Goal: Navigation & Orientation: Find specific page/section

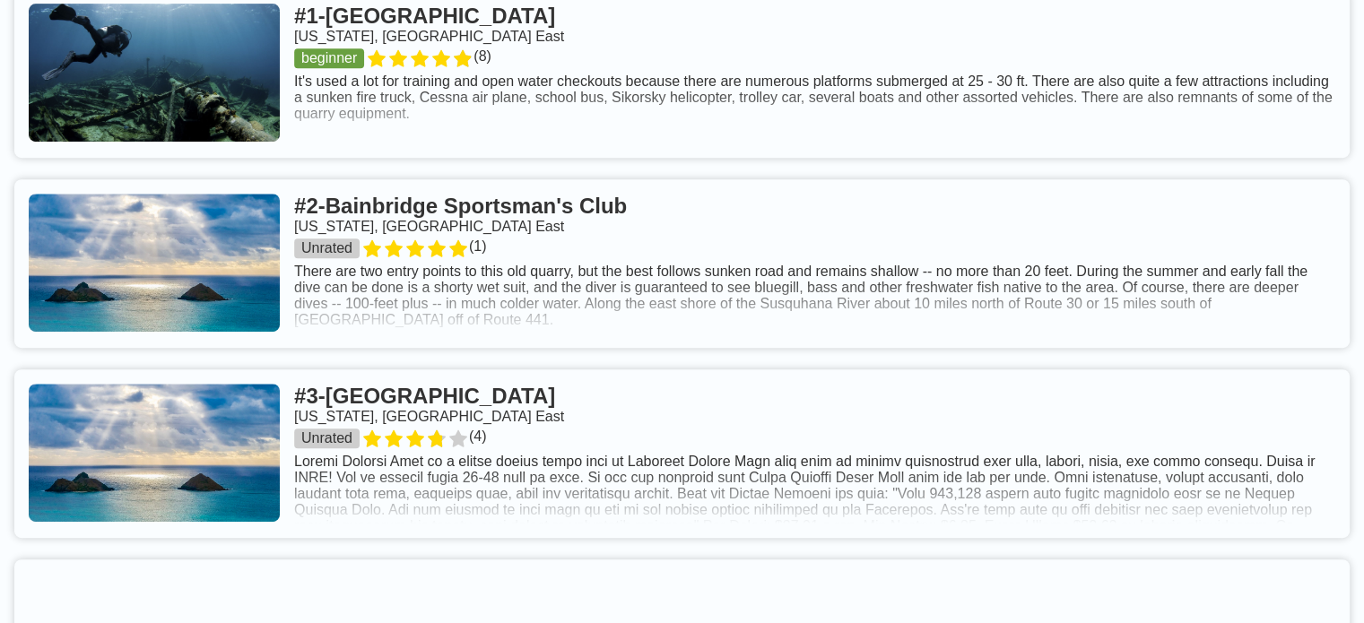
scroll to position [831, 0]
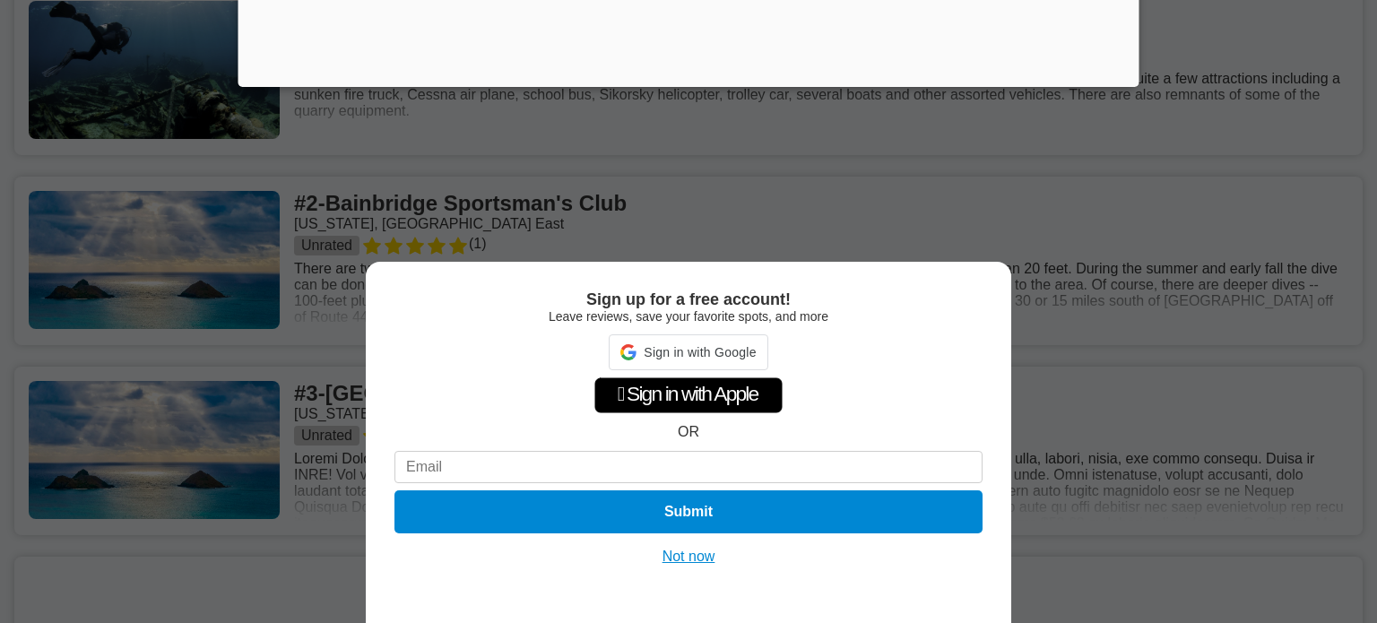
click at [706, 552] on button "Not now" at bounding box center [689, 557] width 64 height 18
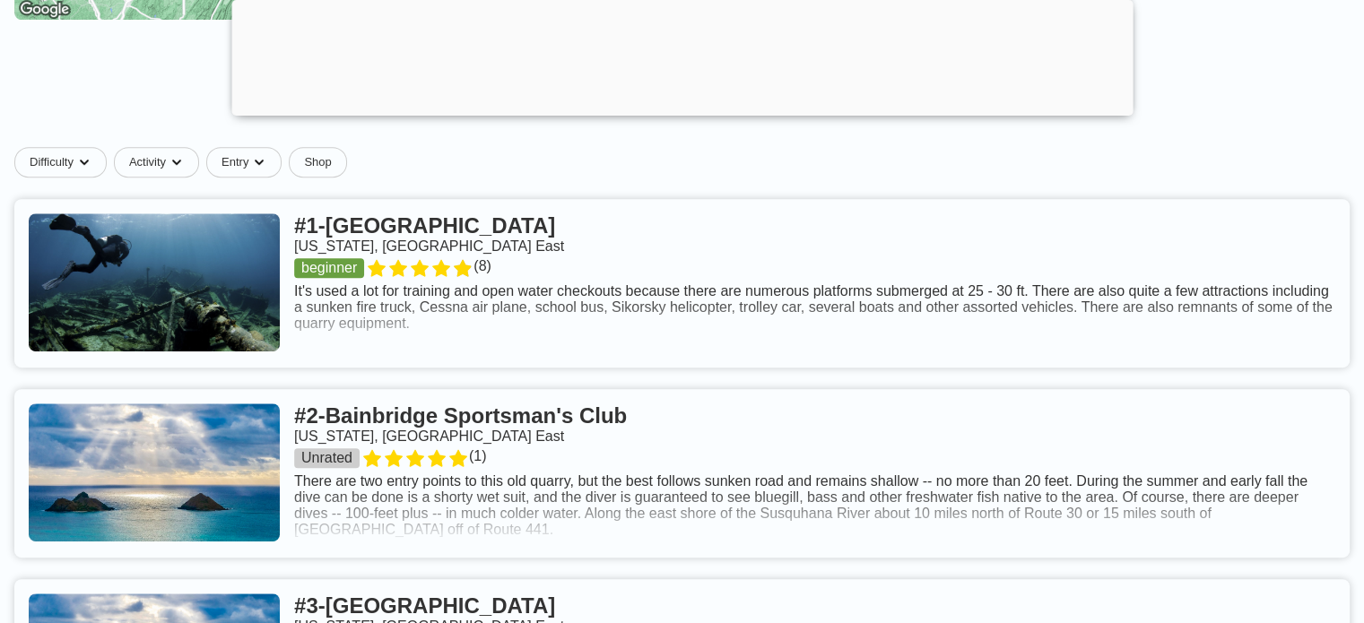
scroll to position [763, 0]
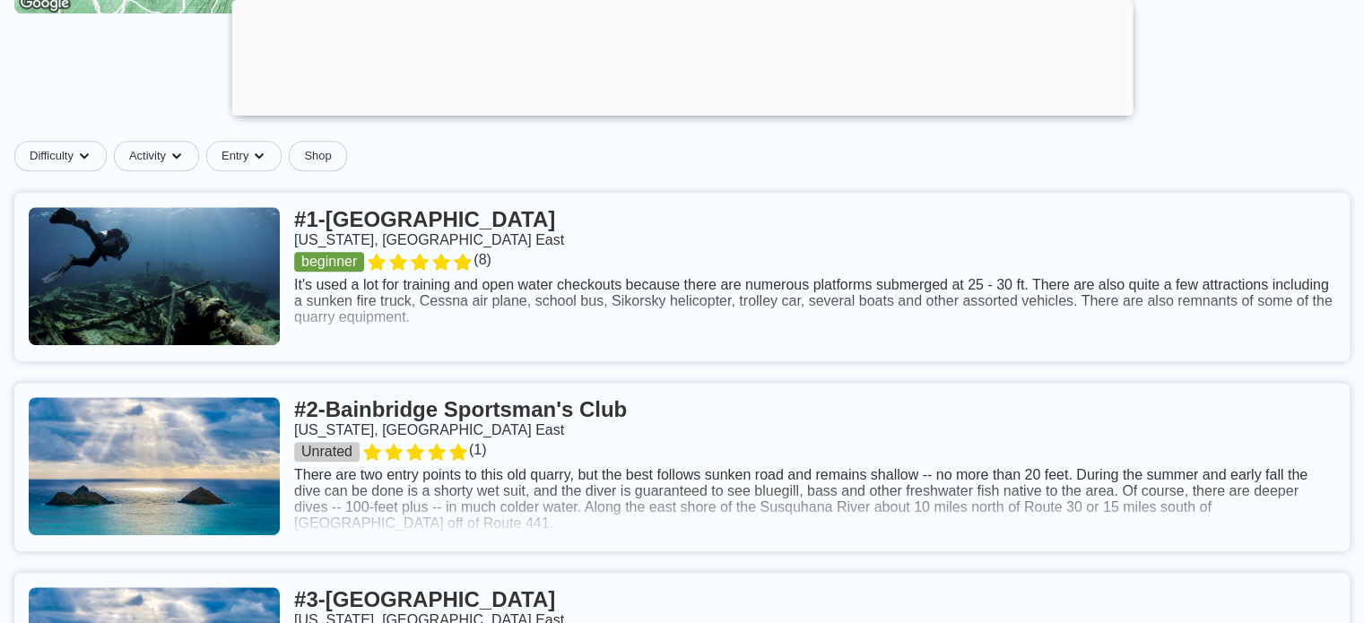
drag, startPoint x: 537, startPoint y: 278, endPoint x: 454, endPoint y: 290, distance: 84.2
click at [454, 290] on link at bounding box center [681, 277] width 1335 height 169
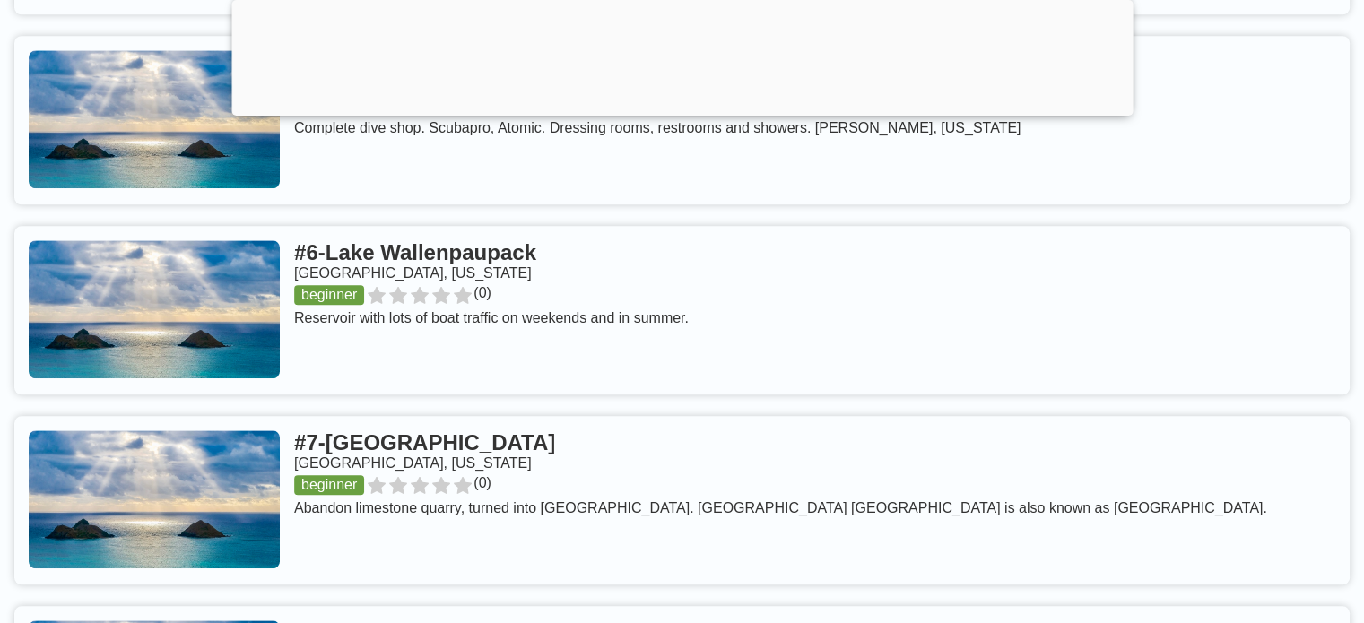
scroll to position [1929, 0]
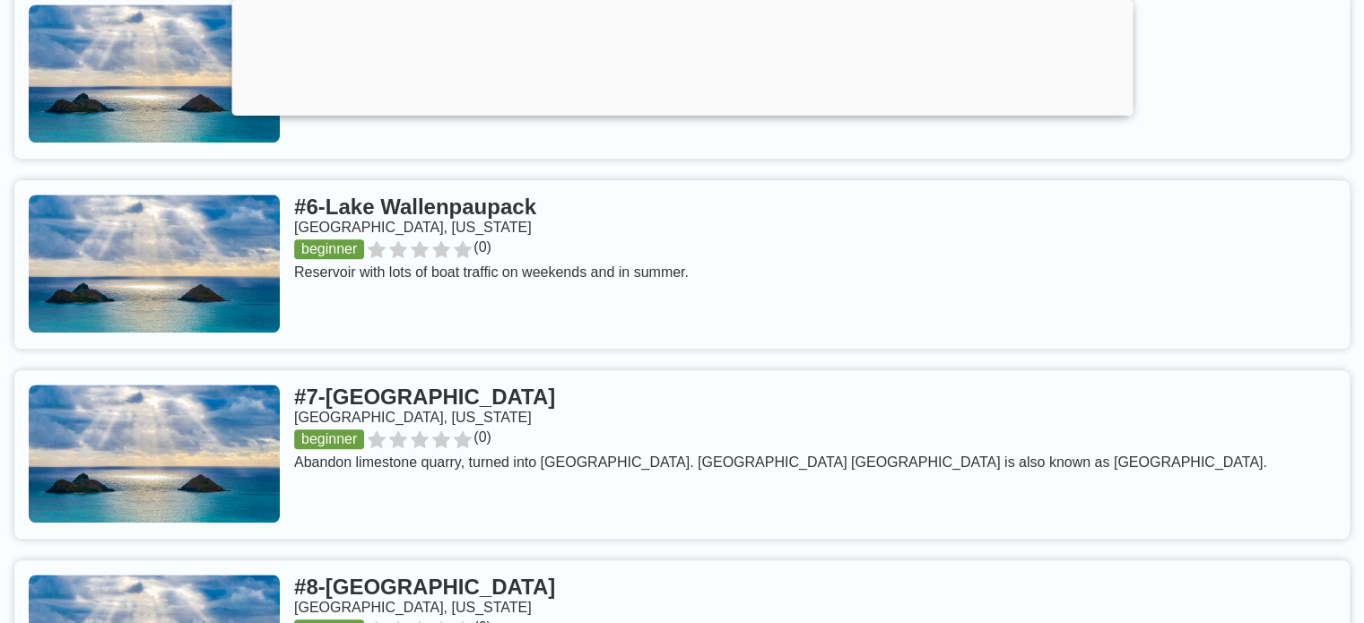
click at [440, 311] on link at bounding box center [681, 264] width 1335 height 169
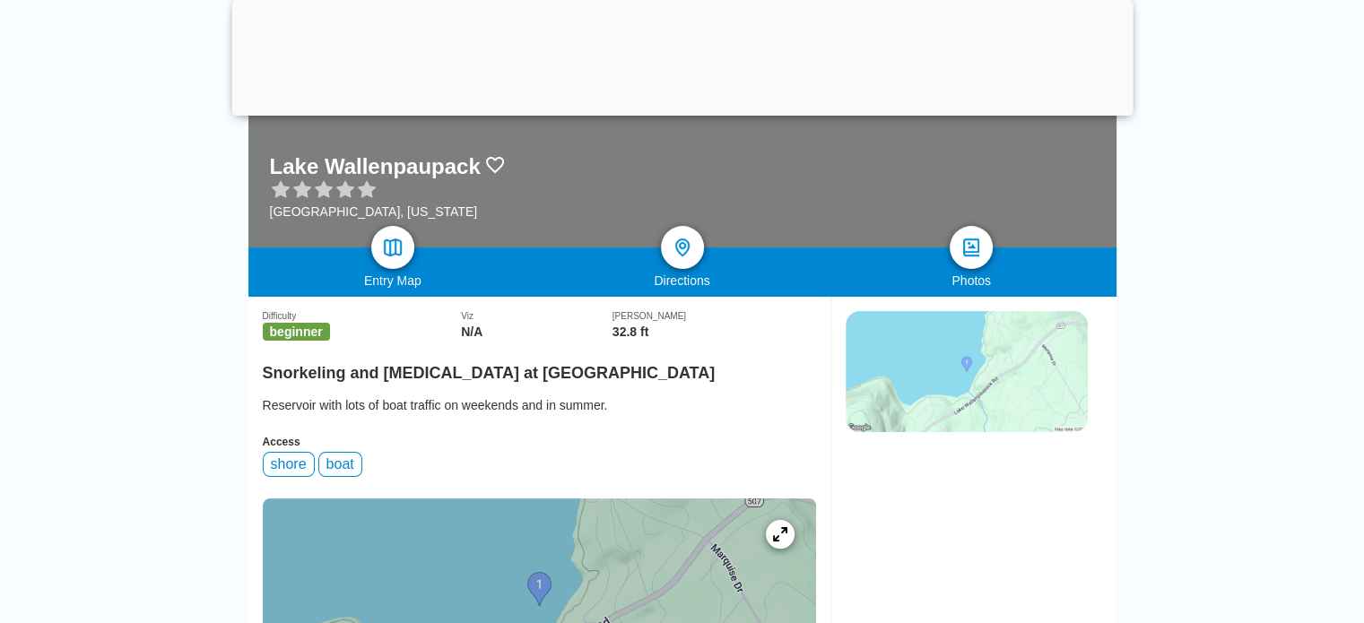
scroll to position [315, 0]
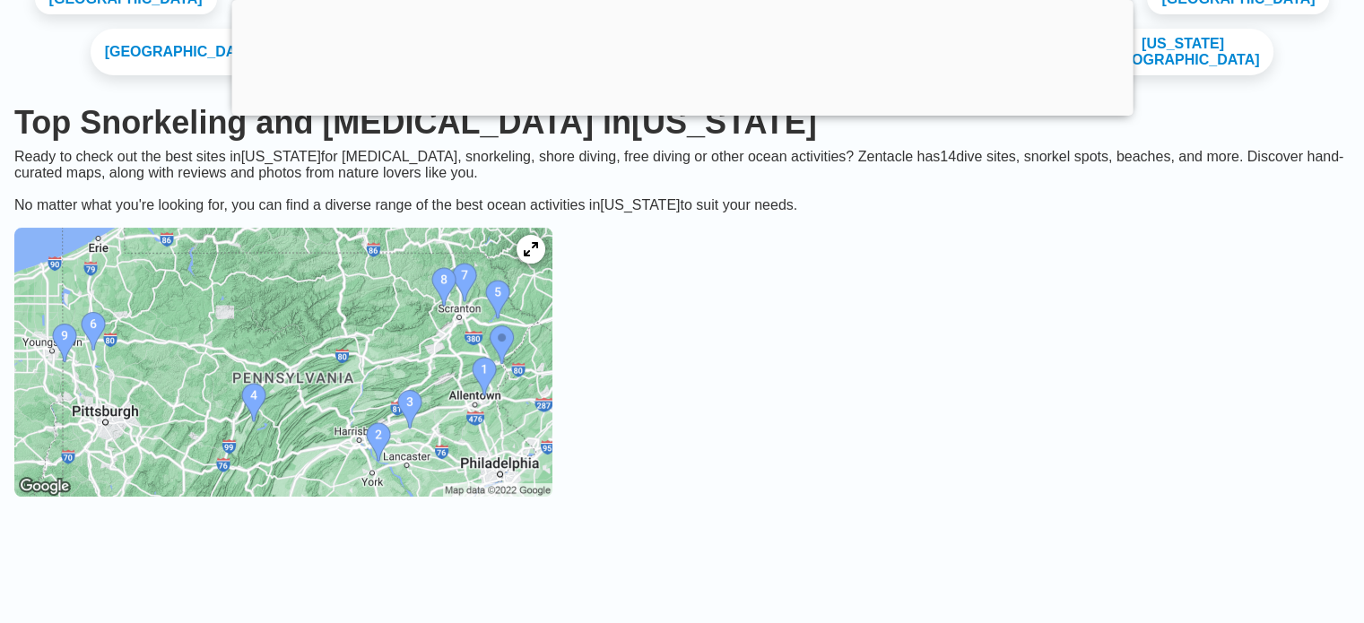
scroll to position [287, 0]
